Goal: Task Accomplishment & Management: Manage account settings

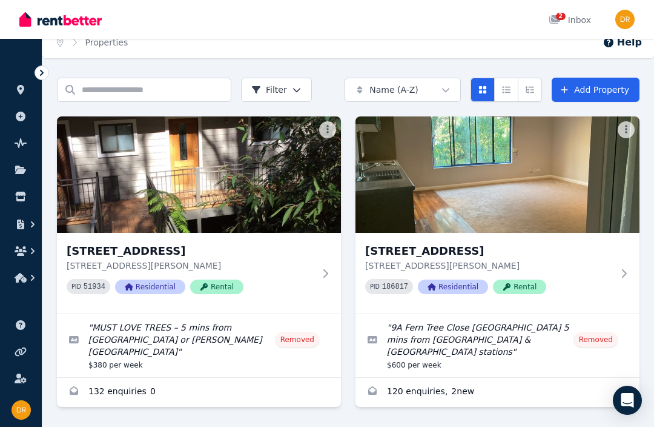
scroll to position [36, 0]
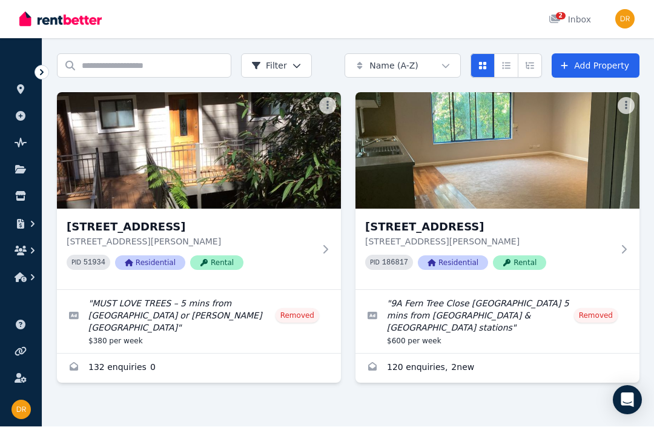
click at [210, 187] on img at bounding box center [199, 151] width 284 height 116
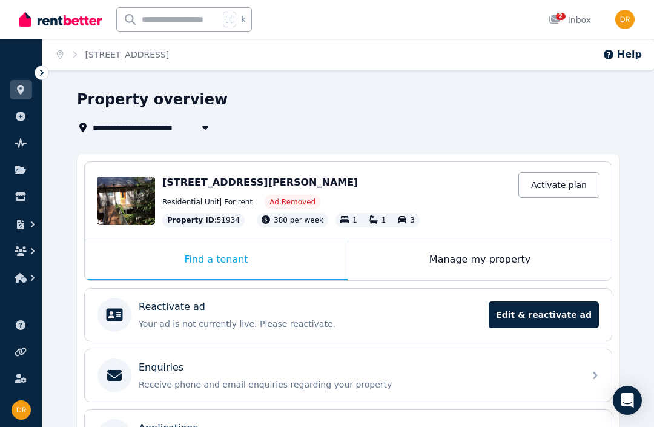
click at [122, 205] on div "Edit" at bounding box center [126, 200] width 58 height 48
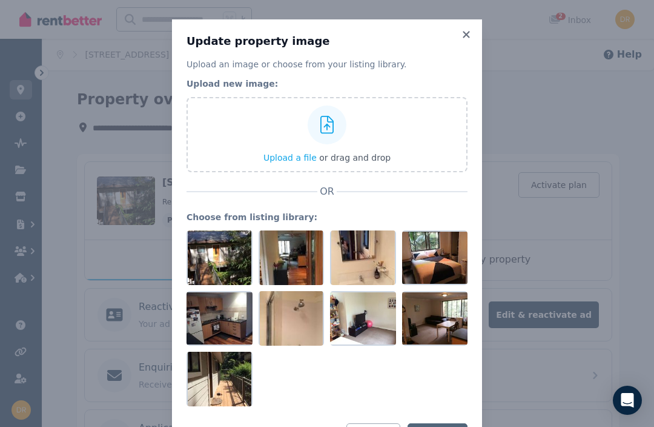
click at [221, 268] on div at bounding box center [220, 257] width 66 height 55
click at [245, 239] on icon at bounding box center [243, 239] width 11 height 11
click at [239, 245] on icon at bounding box center [243, 239] width 11 height 11
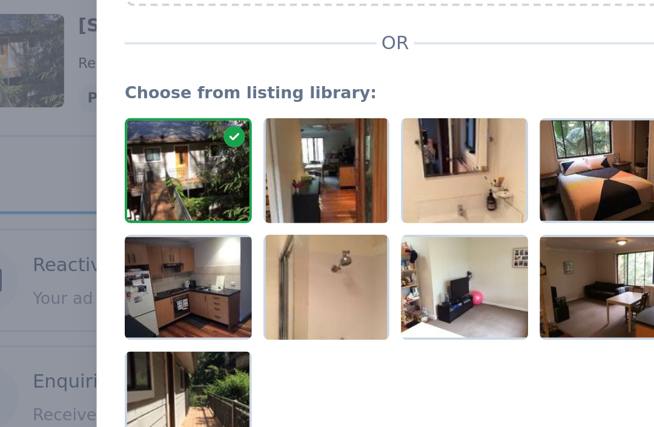
scroll to position [53, 0]
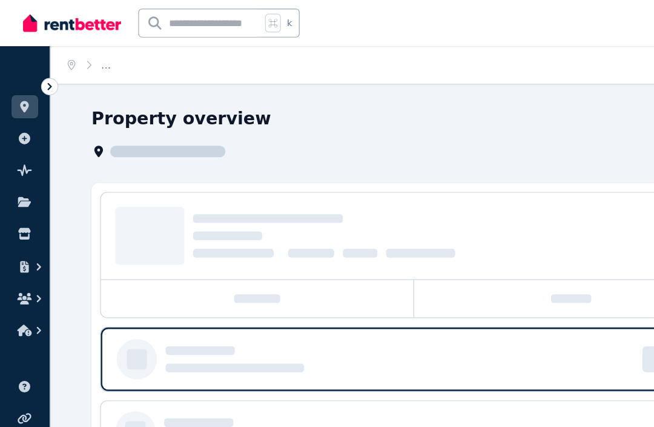
scroll to position [36, 0]
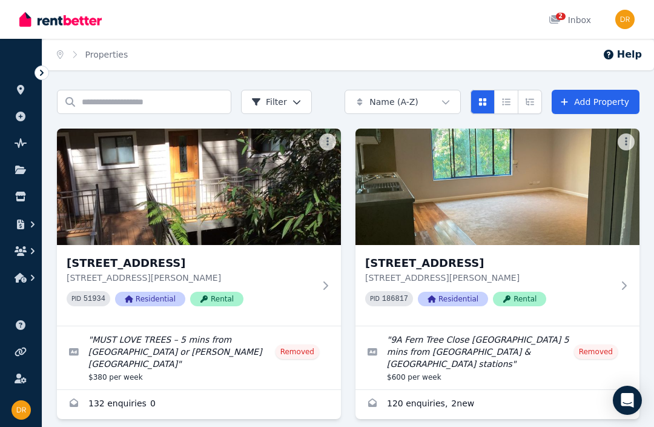
click at [620, 24] on img "button" at bounding box center [625, 19] width 19 height 19
click at [272, 214] on img at bounding box center [199, 186] width 284 height 116
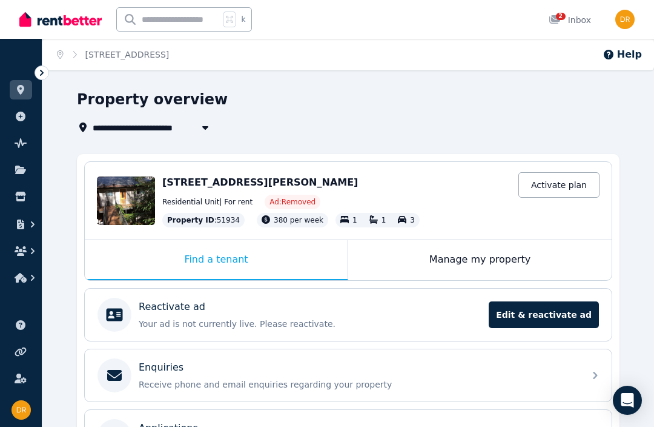
click at [554, 315] on span "Edit & reactivate ad" at bounding box center [544, 314] width 110 height 27
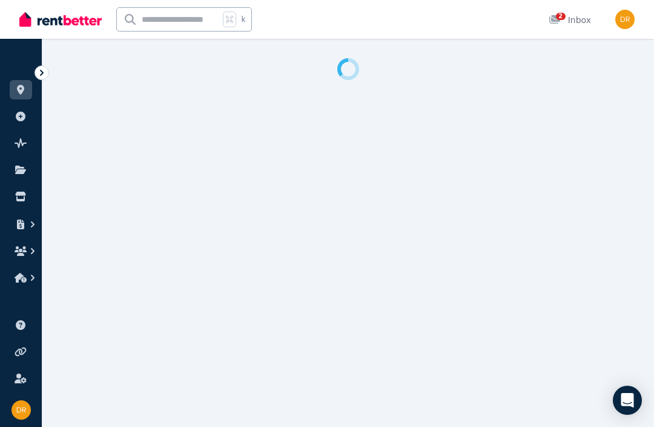
select select "**********"
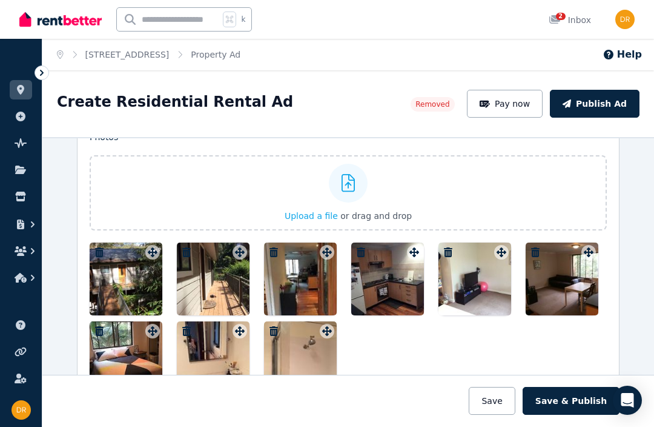
scroll to position [1313, 0]
click at [394, 292] on div at bounding box center [387, 278] width 73 height 73
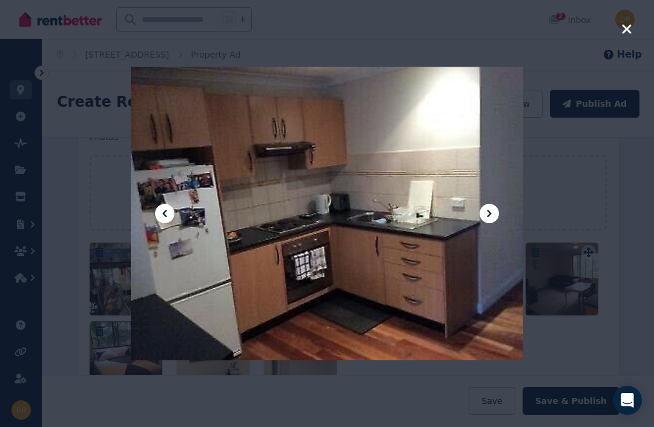
click at [626, 32] on icon "button" at bounding box center [627, 29] width 11 height 15
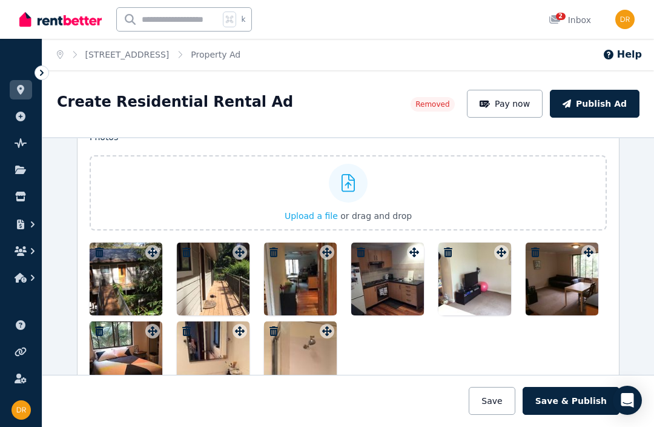
click at [125, 290] on div at bounding box center [126, 278] width 73 height 73
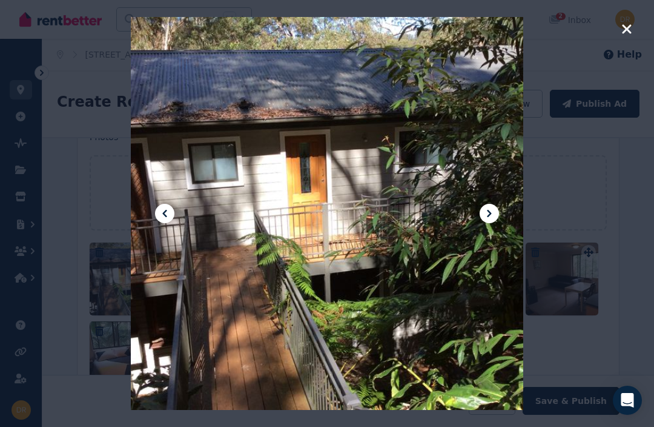
click at [622, 42] on div at bounding box center [327, 213] width 654 height 427
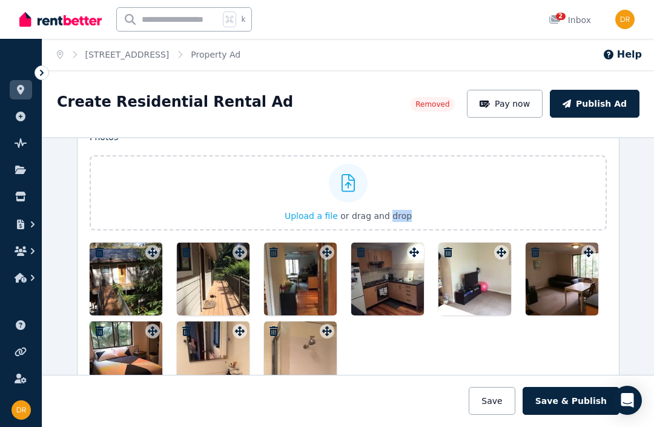
click at [413, 377] on div at bounding box center [348, 317] width 517 height 151
click at [520, 106] on button "Pay now" at bounding box center [505, 104] width 76 height 28
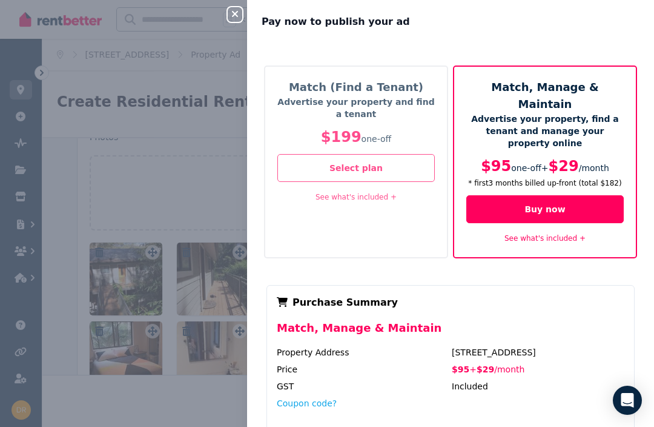
click at [244, 18] on div "Close panel" at bounding box center [240, 11] width 24 height 22
click at [236, 18] on icon "button" at bounding box center [235, 14] width 15 height 10
